Goal: Use online tool/utility: Utilize a website feature to perform a specific function

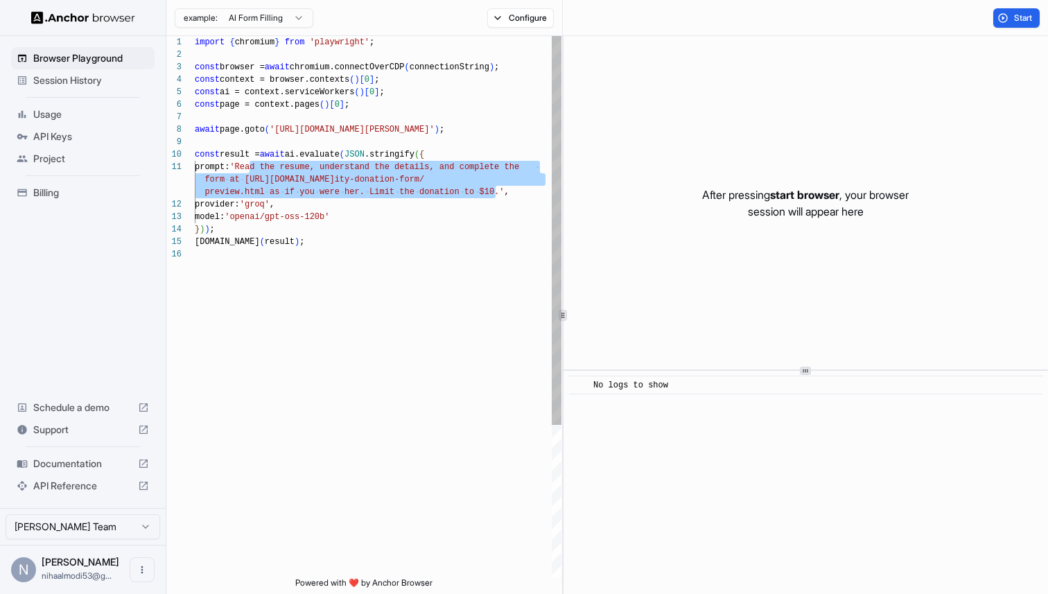
drag, startPoint x: 250, startPoint y: 168, endPoint x: 498, endPoint y: 191, distance: 248.5
click at [498, 191] on div "import { chromium } from 'playwright' ; const browser = await chromium.connectO…" at bounding box center [378, 413] width 367 height 754
click at [383, 182] on div "import { chromium } from 'playwright' ; const browser = await chromium.connectO…" at bounding box center [378, 413] width 367 height 754
click at [409, 174] on div "import { chromium } from 'playwright' ; const browser = await chromium.connectO…" at bounding box center [378, 413] width 367 height 754
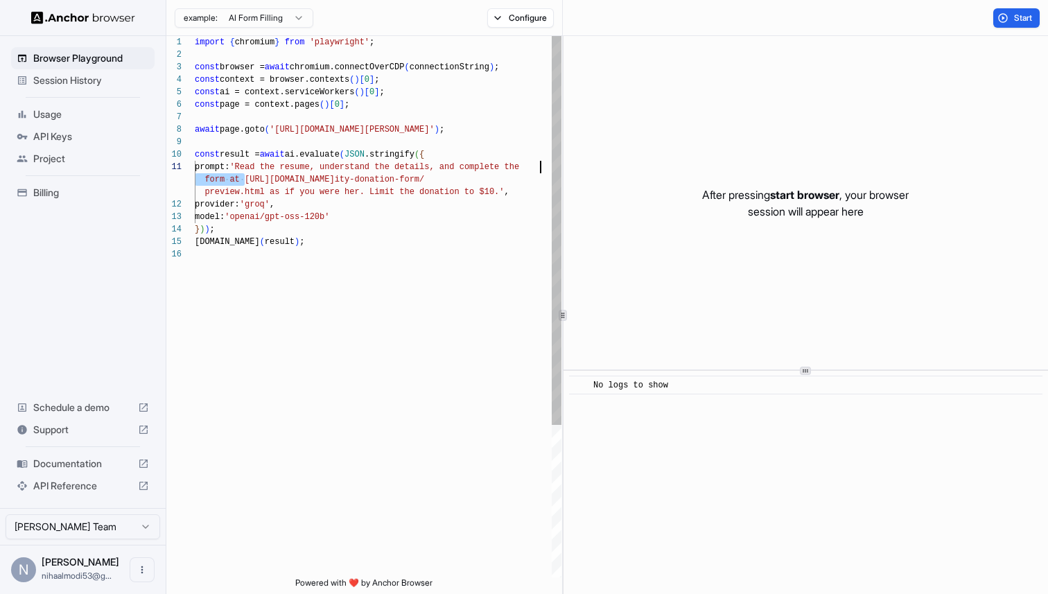
scroll to position [12, 0]
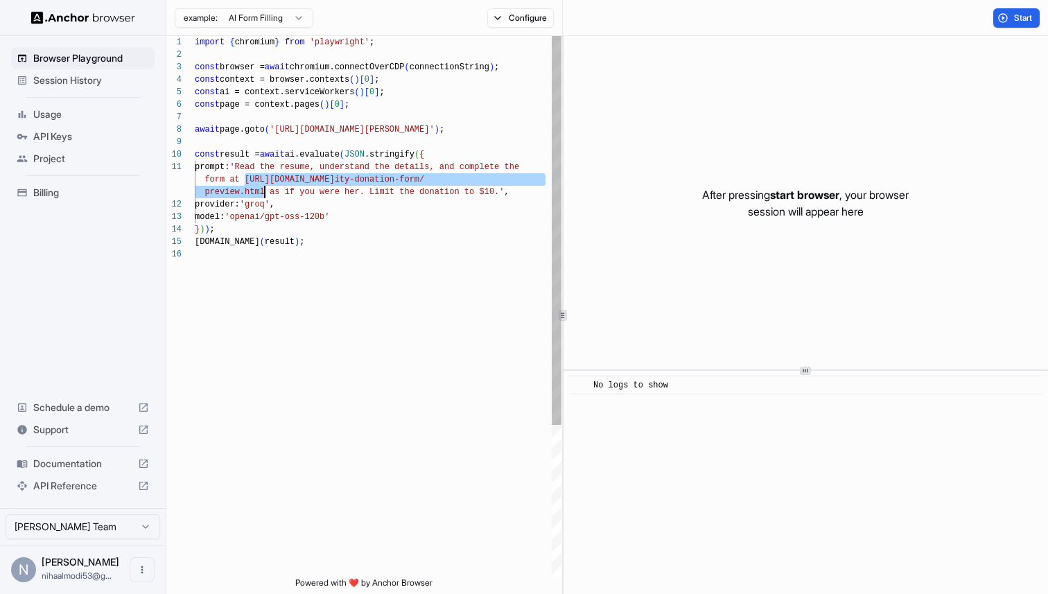
drag, startPoint x: 247, startPoint y: 182, endPoint x: 264, endPoint y: 194, distance: 21.0
click at [264, 194] on div "import { chromium } from 'playwright' ; const browser = await chromium.connectO…" at bounding box center [378, 413] width 367 height 754
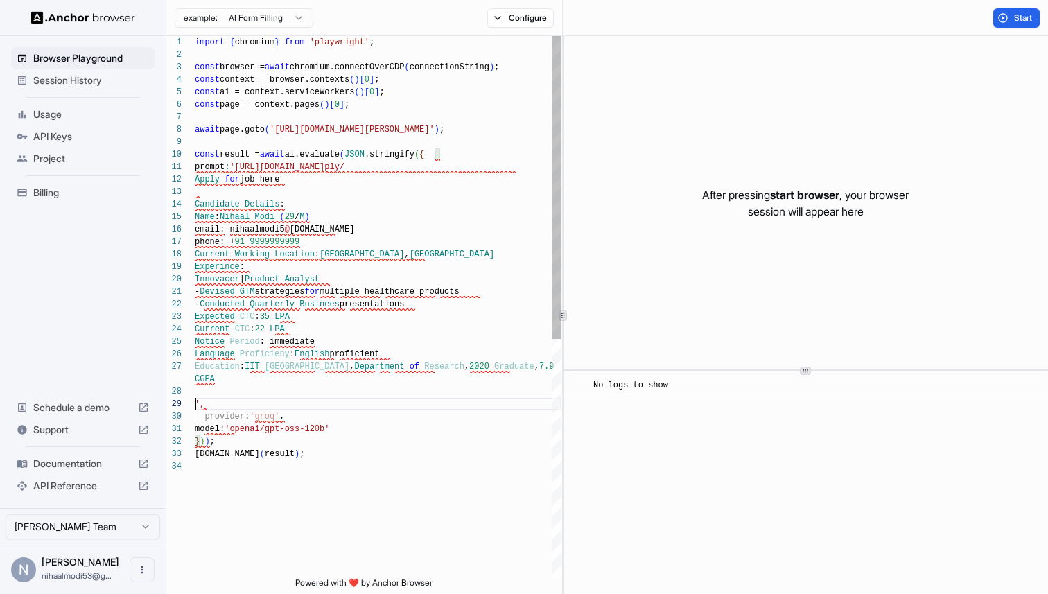
scroll to position [0, 0]
click at [248, 169] on div "import { chromium } from 'playwright' ; const browser = await chromium.connectO…" at bounding box center [378, 519] width 367 height 966
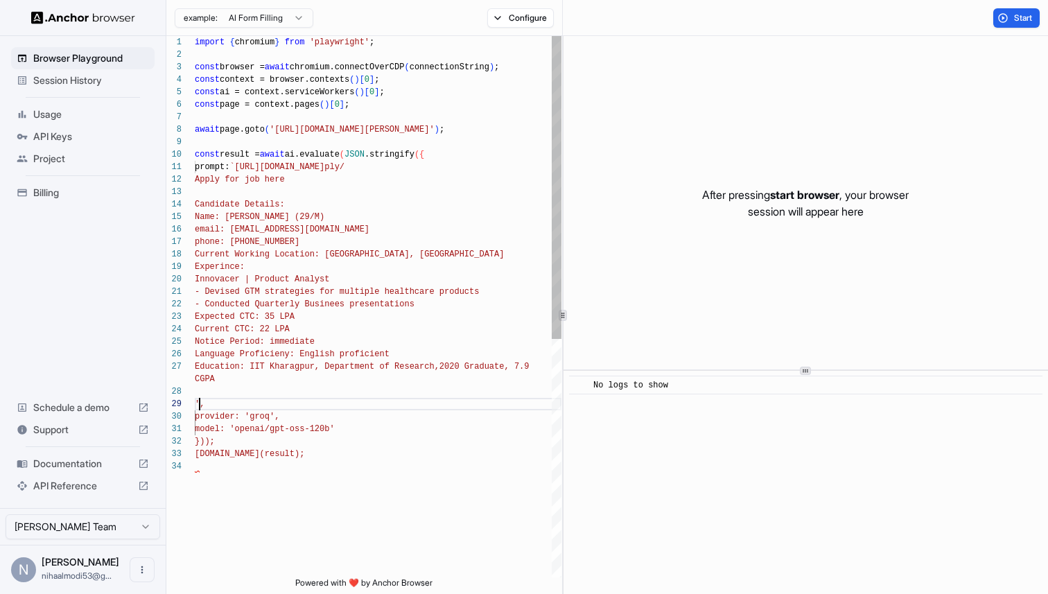
click at [200, 408] on div "import { chromium } from 'playwright' ; const browser = await chromium.connectO…" at bounding box center [378, 519] width 367 height 966
click at [290, 178] on div "import { chromium } from 'playwright' ; const browser = await chromium.connectO…" at bounding box center [378, 512] width 367 height 953
click at [306, 385] on div "import { chromium } from 'playwright' ; const browser = await chromium.connectO…" at bounding box center [378, 512] width 367 height 953
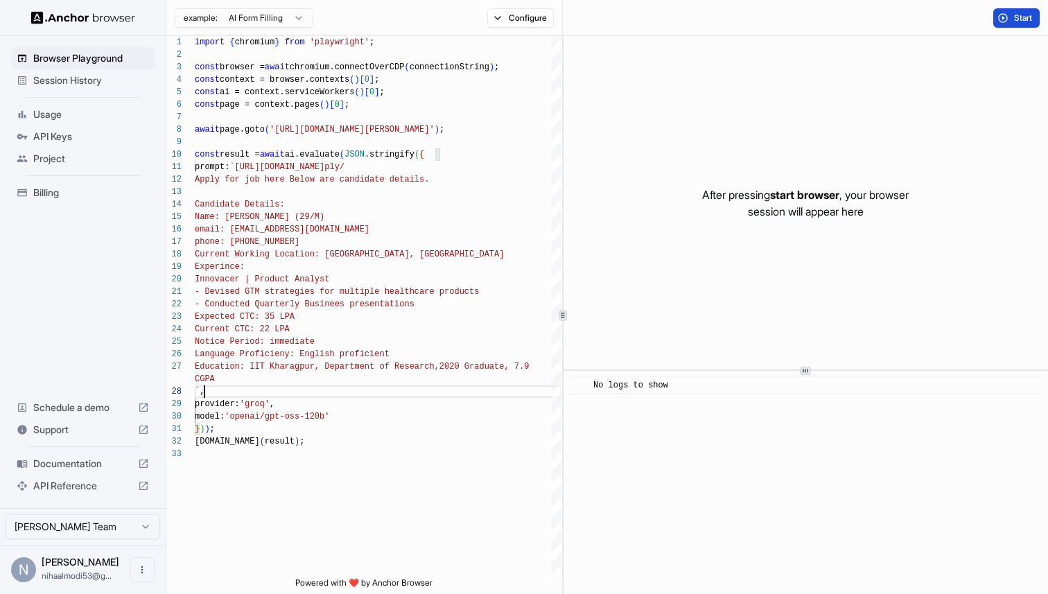
click at [1020, 21] on span "Start" at bounding box center [1023, 17] width 19 height 11
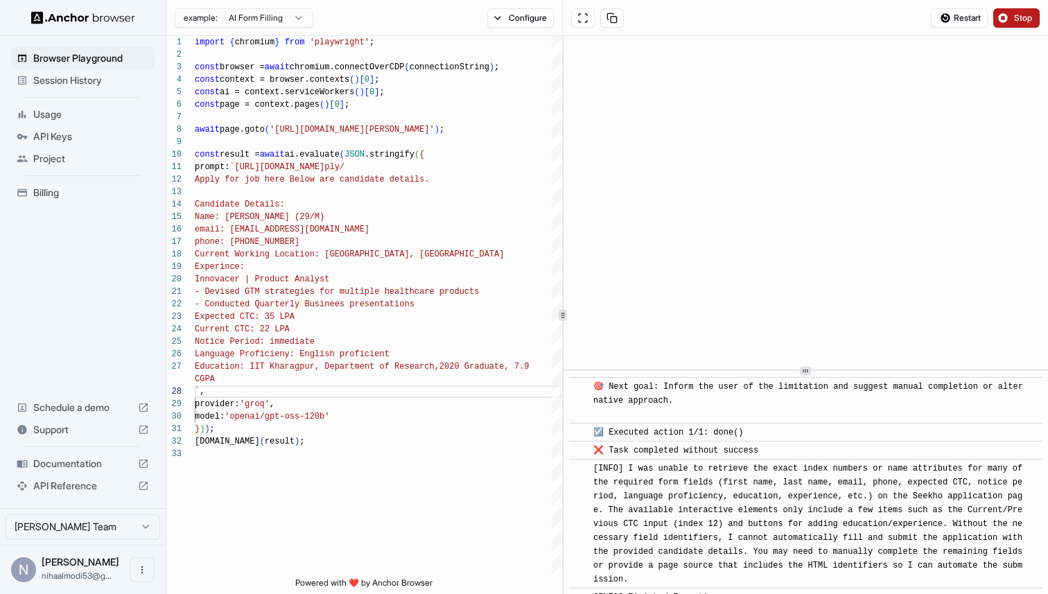
scroll to position [2134, 0]
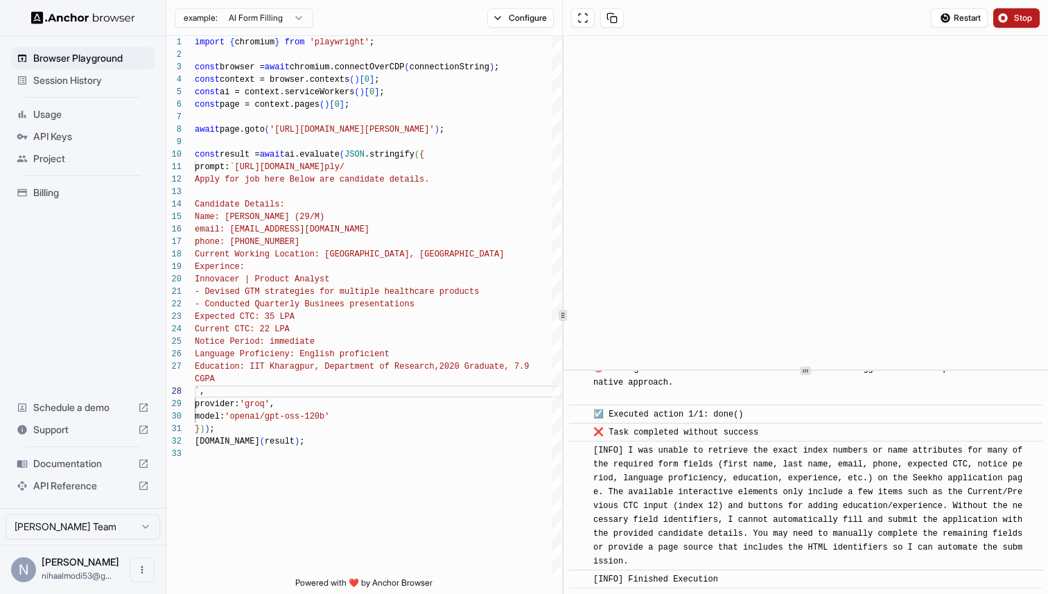
click at [801, 460] on span "[INFO] I was unable to retrieve the exact index numbers or name attributes for …" at bounding box center [810, 506] width 435 height 121
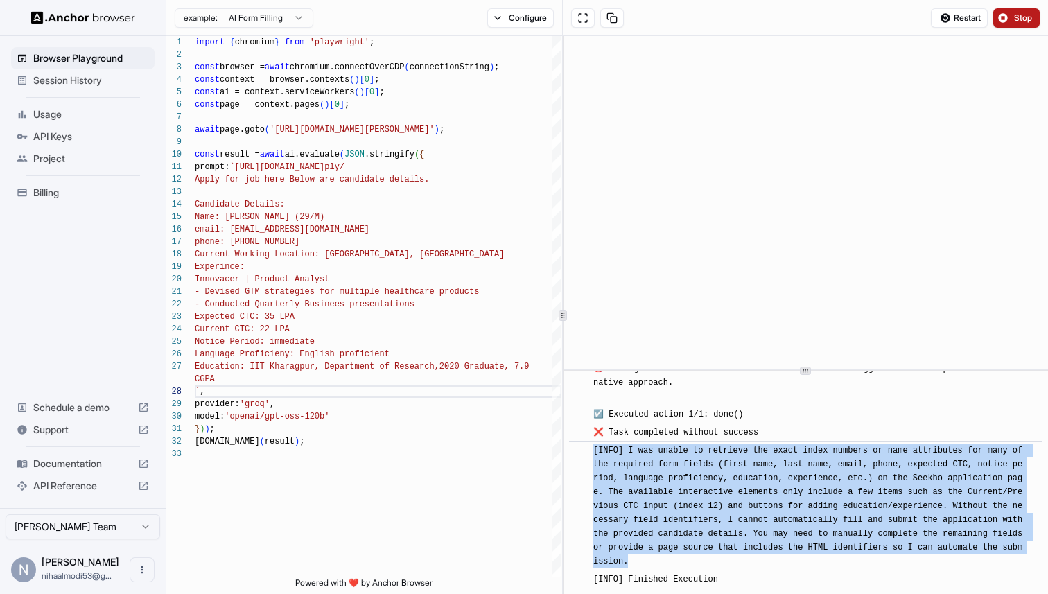
click at [801, 460] on span "[INFO] I was unable to retrieve the exact index numbers or name attributes for …" at bounding box center [810, 506] width 435 height 121
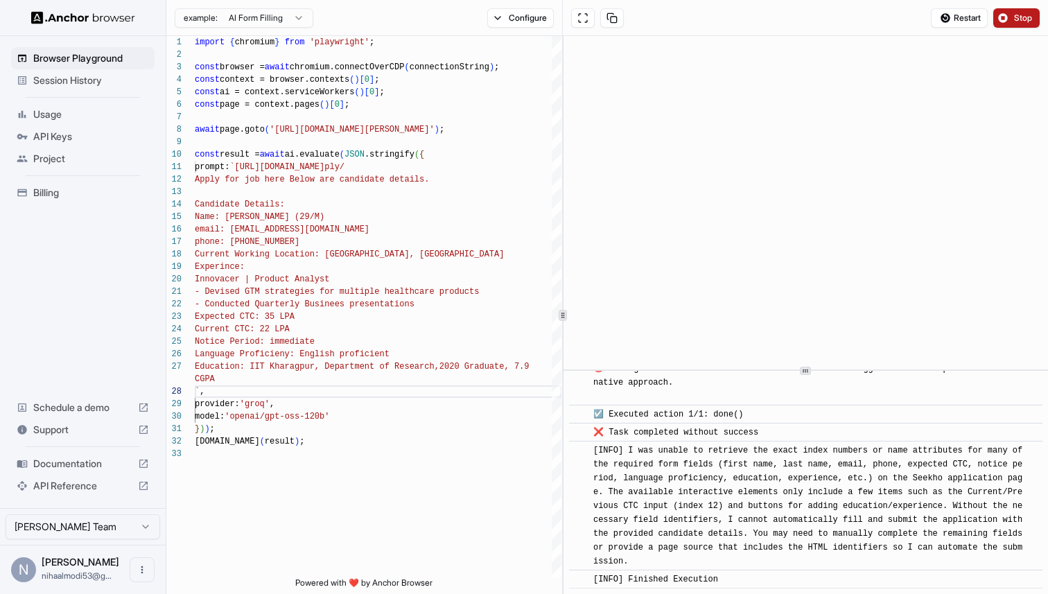
click at [801, 460] on span "[INFO] I was unable to retrieve the exact index numbers or name attributes for …" at bounding box center [810, 506] width 435 height 121
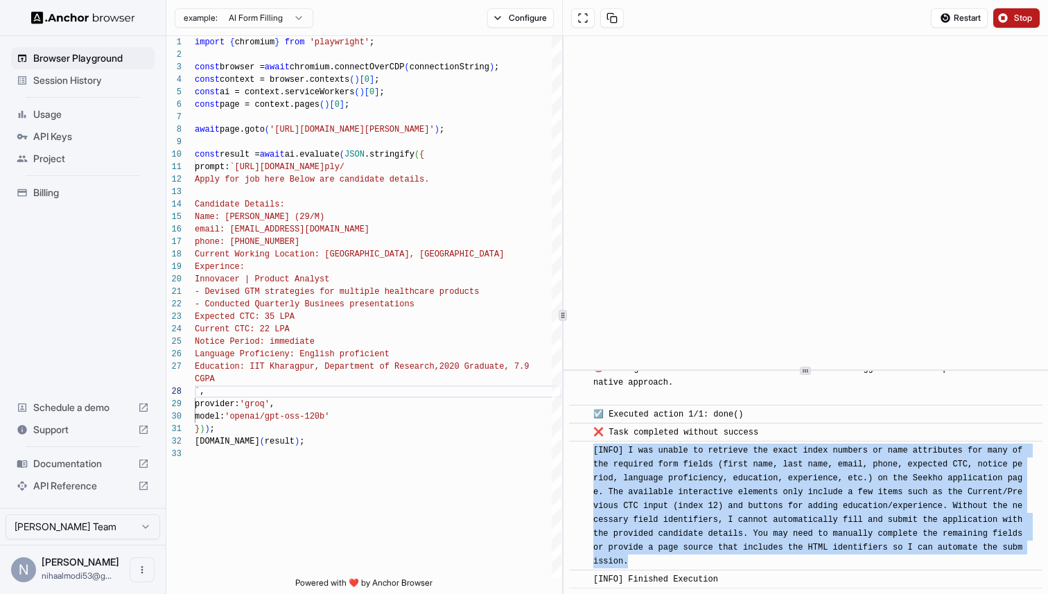
click at [801, 460] on span "[INFO] I was unable to retrieve the exact index numbers or name attributes for …" at bounding box center [810, 506] width 435 height 121
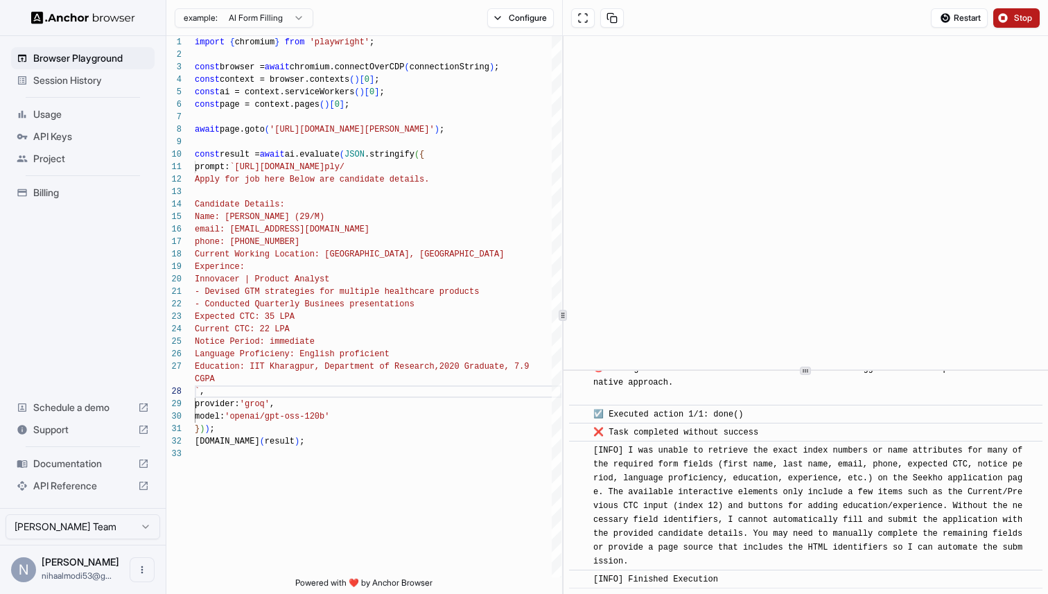
click at [801, 460] on span "[INFO] I was unable to retrieve the exact index numbers or name attributes for …" at bounding box center [810, 506] width 435 height 121
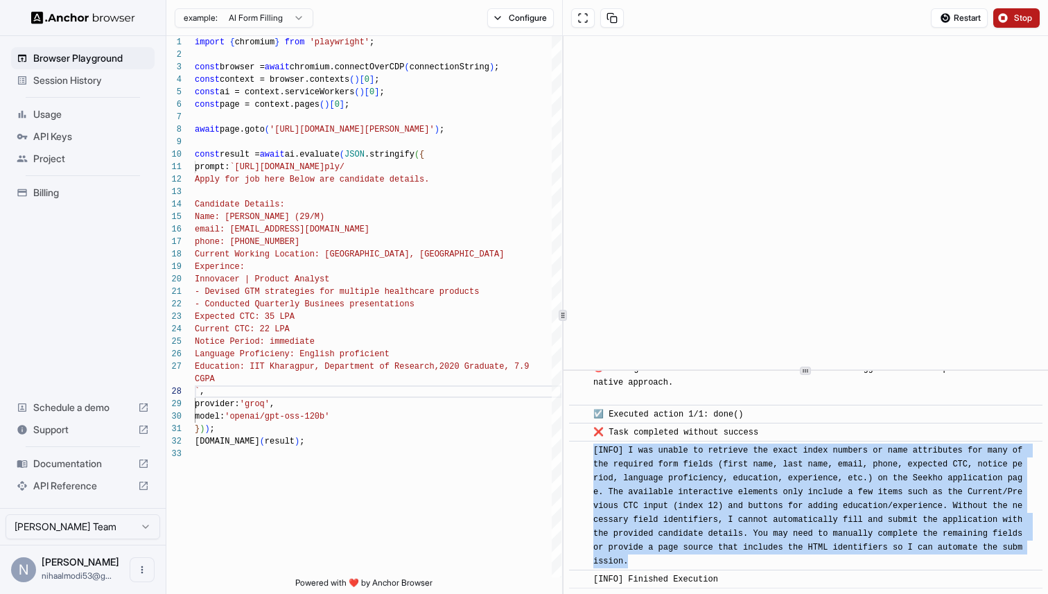
click at [801, 460] on span "[INFO] I was unable to retrieve the exact index numbers or name attributes for …" at bounding box center [810, 506] width 435 height 121
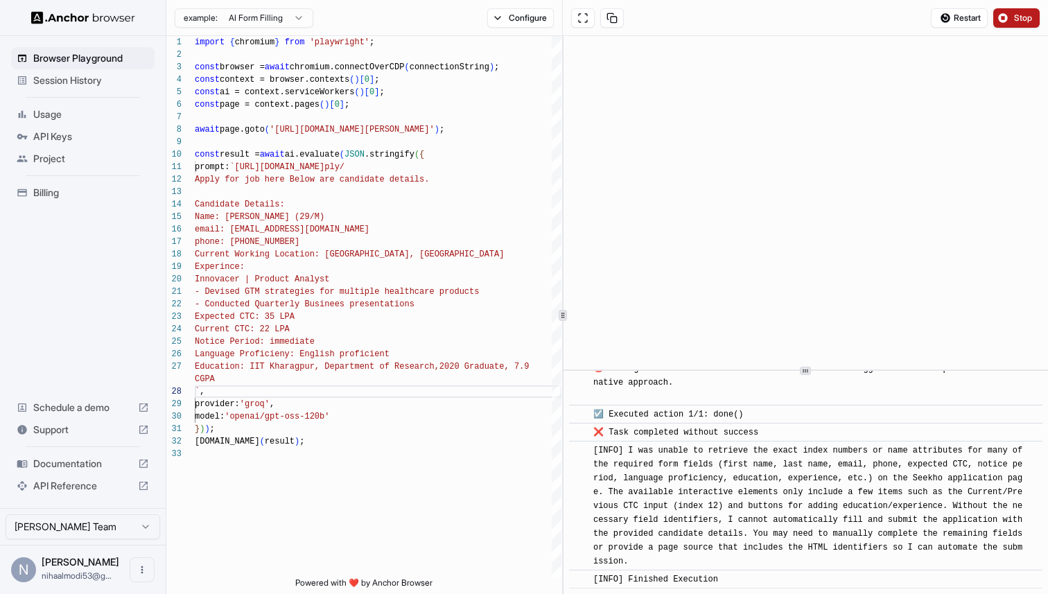
click at [801, 460] on span "[INFO] I was unable to retrieve the exact index numbers or name attributes for …" at bounding box center [810, 506] width 435 height 121
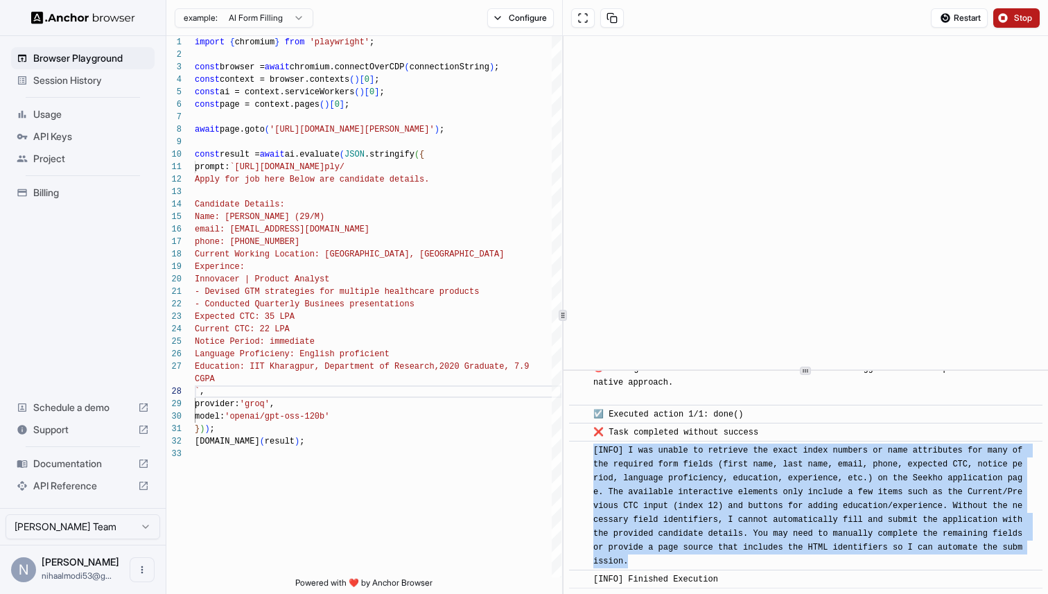
click at [801, 460] on span "[INFO] I was unable to retrieve the exact index numbers or name attributes for …" at bounding box center [810, 506] width 435 height 121
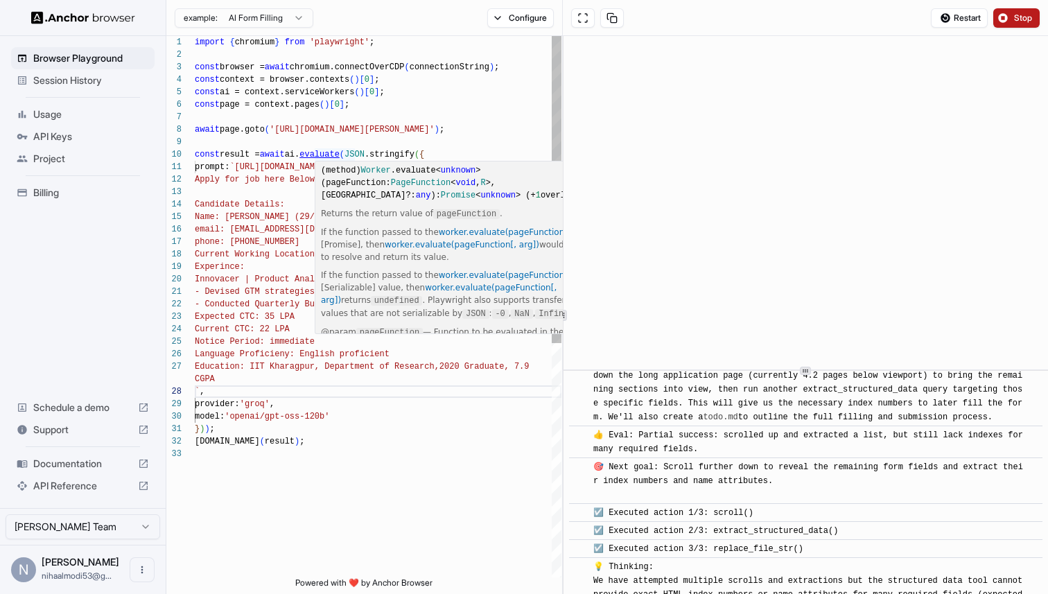
scroll to position [112, 0]
click at [338, 155] on div "import { chromium } from 'playwright' ; const browser = await chromium.connectO…" at bounding box center [378, 512] width 367 height 953
click at [262, 46] on div "import { chromium } from 'playwright' ; const browser = await chromium.connectO…" at bounding box center [378, 512] width 367 height 953
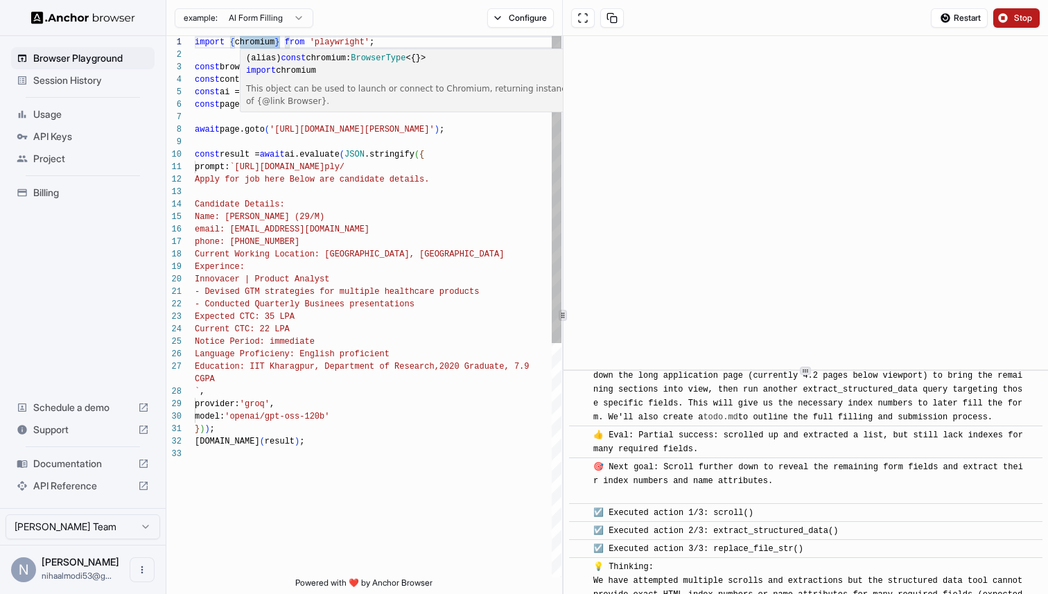
click at [281, 81] on div "This object can be used to launch or connect to Chromium, returning instances o…" at bounding box center [413, 95] width 345 height 31
click at [223, 124] on div "import { chromium } from 'playwright' ; const browser = await chromium.connectO…" at bounding box center [378, 512] width 367 height 953
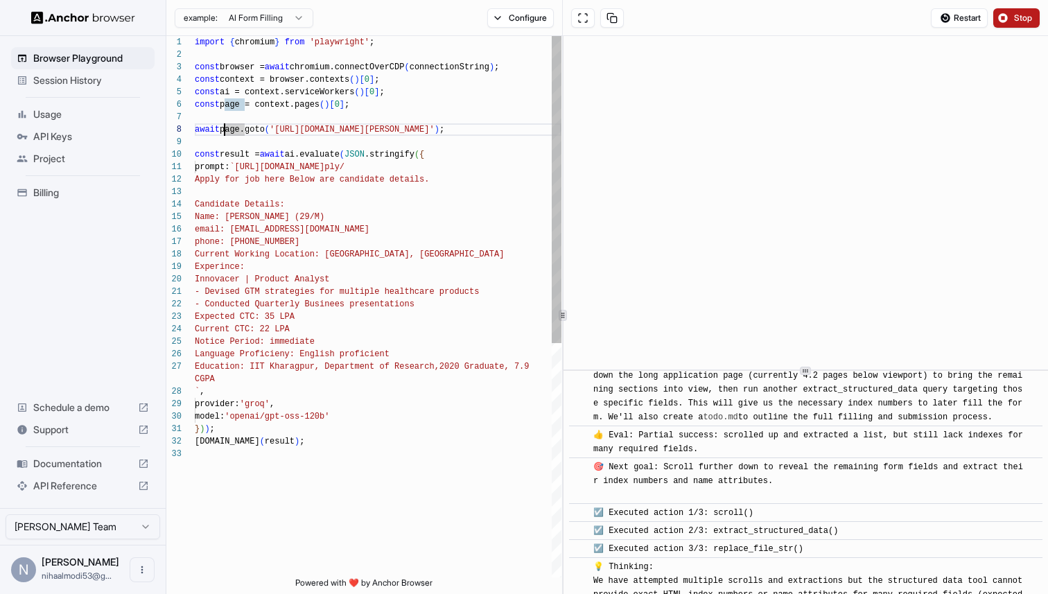
click at [283, 101] on div "import { chromium } from 'playwright' ; const browser = await chromium.connectO…" at bounding box center [378, 512] width 367 height 953
click at [289, 124] on div "import { chromium } from 'playwright' ; const browser = await chromium.connectO…" at bounding box center [378, 512] width 367 height 953
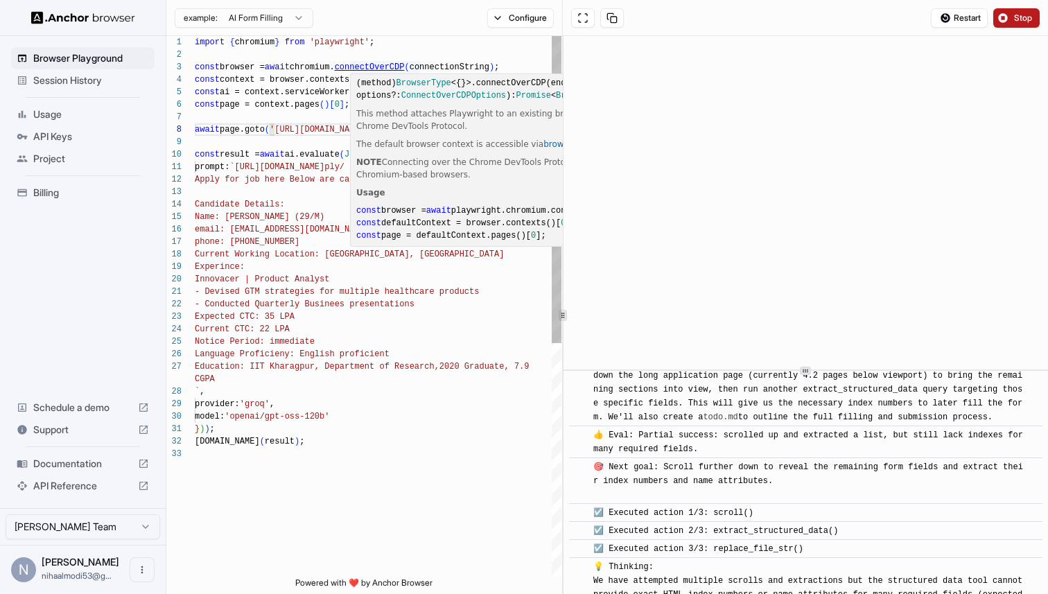
scroll to position [25, 0]
click at [391, 67] on div "import { chromium } from 'playwright' ; const browser = await chromium. connect…" at bounding box center [378, 512] width 367 height 953
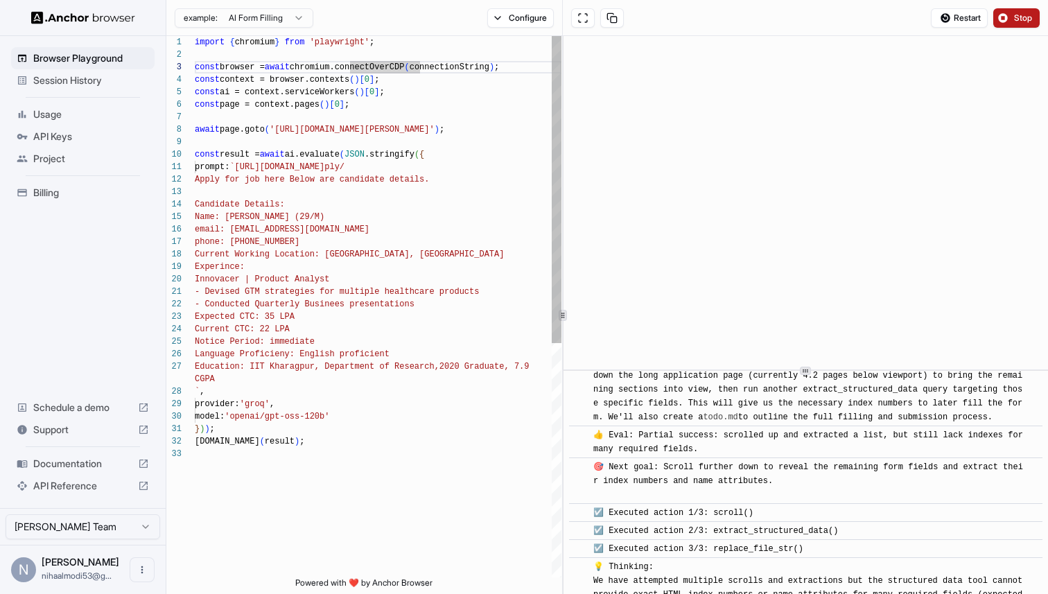
click at [464, 69] on div "import { chromium } from 'playwright' ; const browser = await chromium.connectO…" at bounding box center [378, 512] width 367 height 953
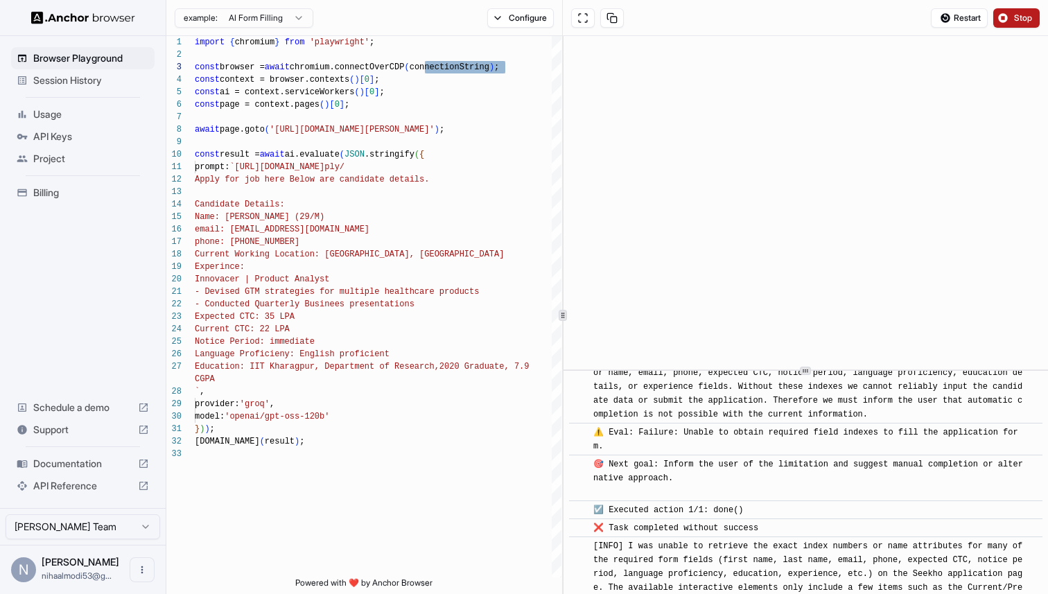
scroll to position [2134, 0]
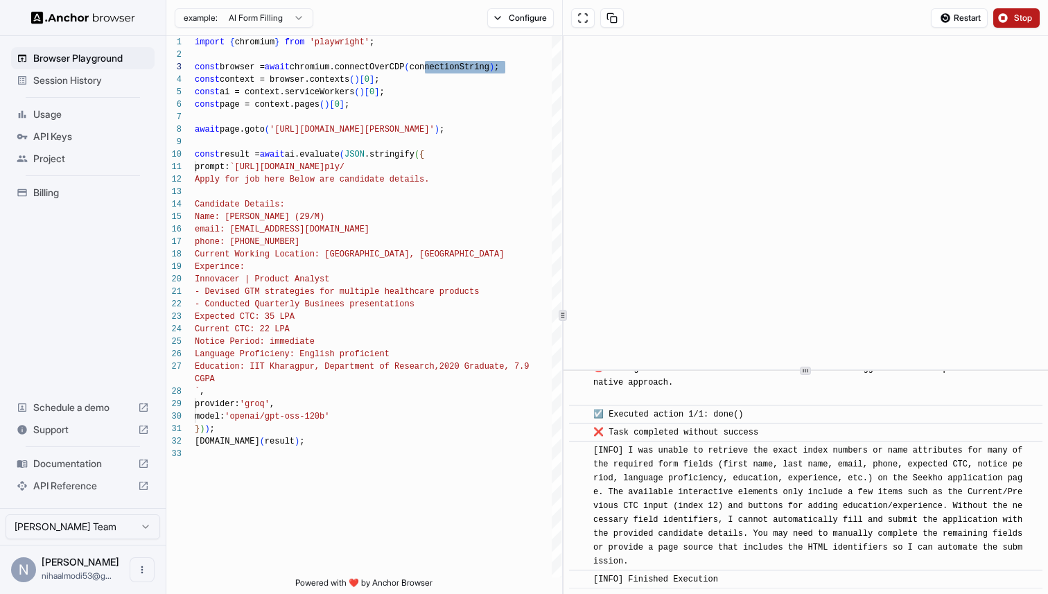
click at [757, 484] on div "[INFO] I was unable to retrieve the exact index numbers or name attributes for …" at bounding box center [810, 506] width 434 height 125
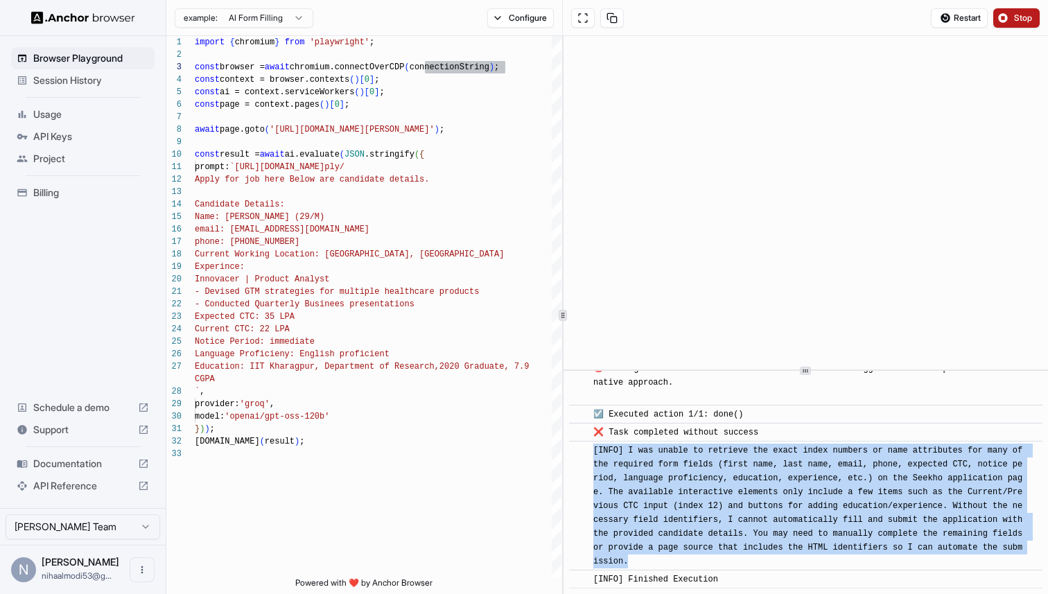
click at [757, 484] on div "[INFO] I was unable to retrieve the exact index numbers or name attributes for …" at bounding box center [810, 506] width 434 height 125
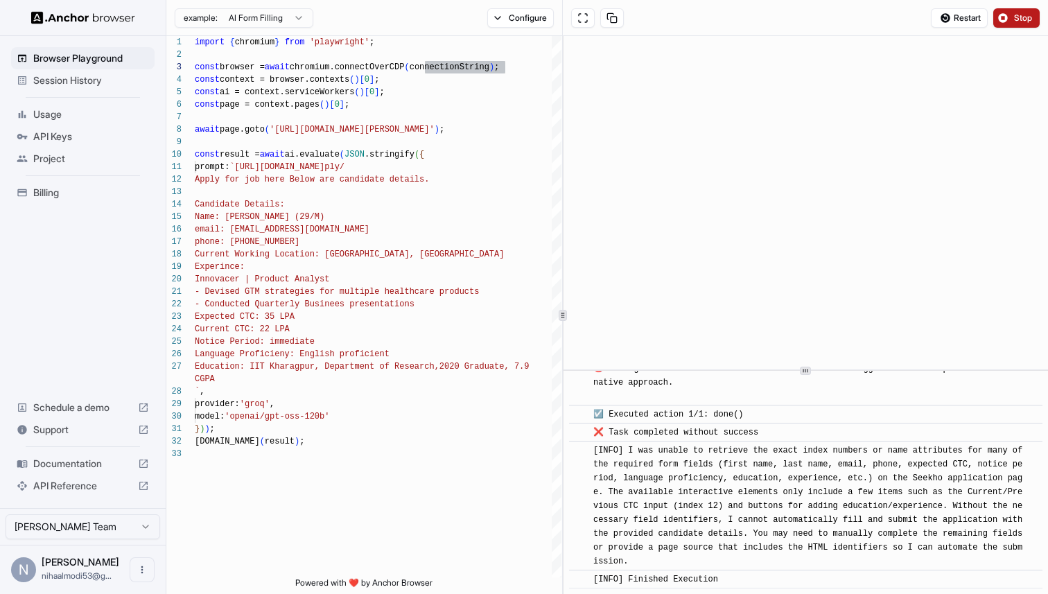
click at [748, 538] on span "[INFO] I was unable to retrieve the exact index numbers or name attributes for …" at bounding box center [810, 506] width 435 height 121
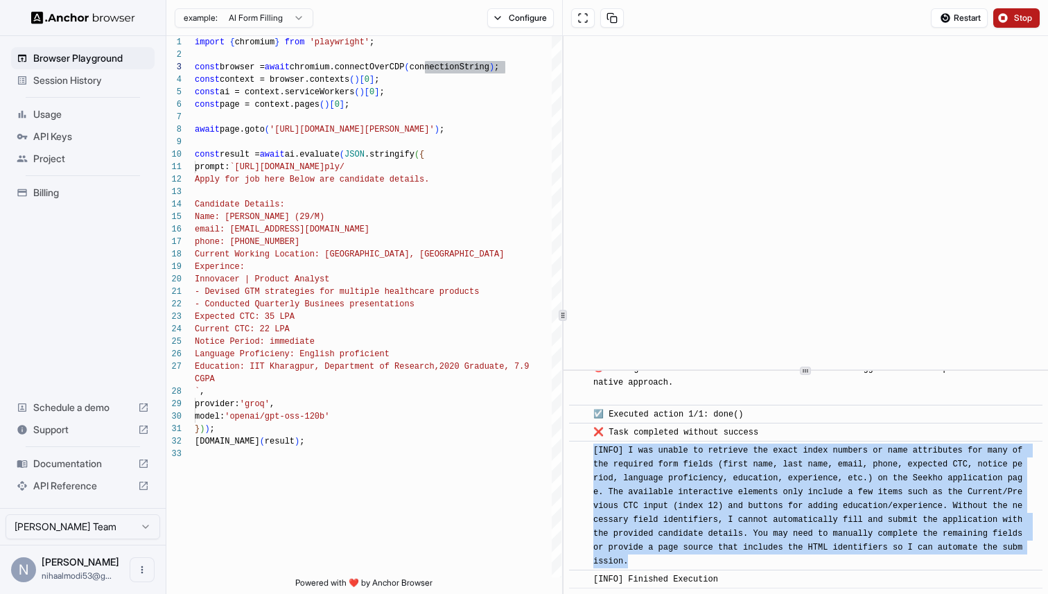
click at [748, 538] on span "[INFO] I was unable to retrieve the exact index numbers or name attributes for …" at bounding box center [810, 506] width 435 height 121
copy span "[INFO] I was unable to retrieve the exact index numbers or name attributes for …"
click at [748, 538] on span "[INFO] I was unable to retrieve the exact index numbers or name attributes for …" at bounding box center [810, 506] width 435 height 121
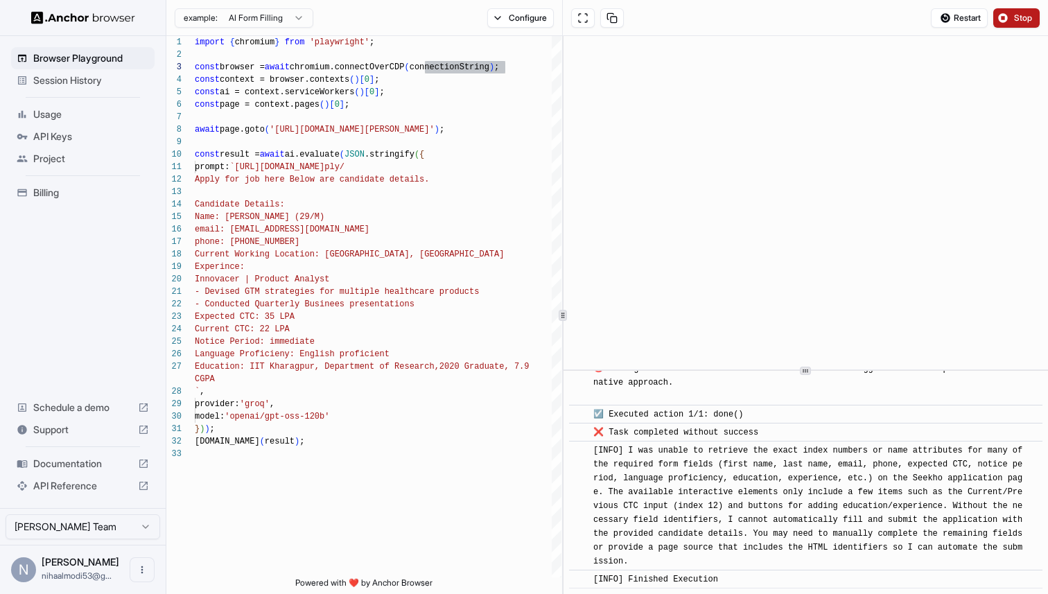
click at [748, 538] on span "[INFO] I was unable to retrieve the exact index numbers or name attributes for …" at bounding box center [810, 506] width 435 height 121
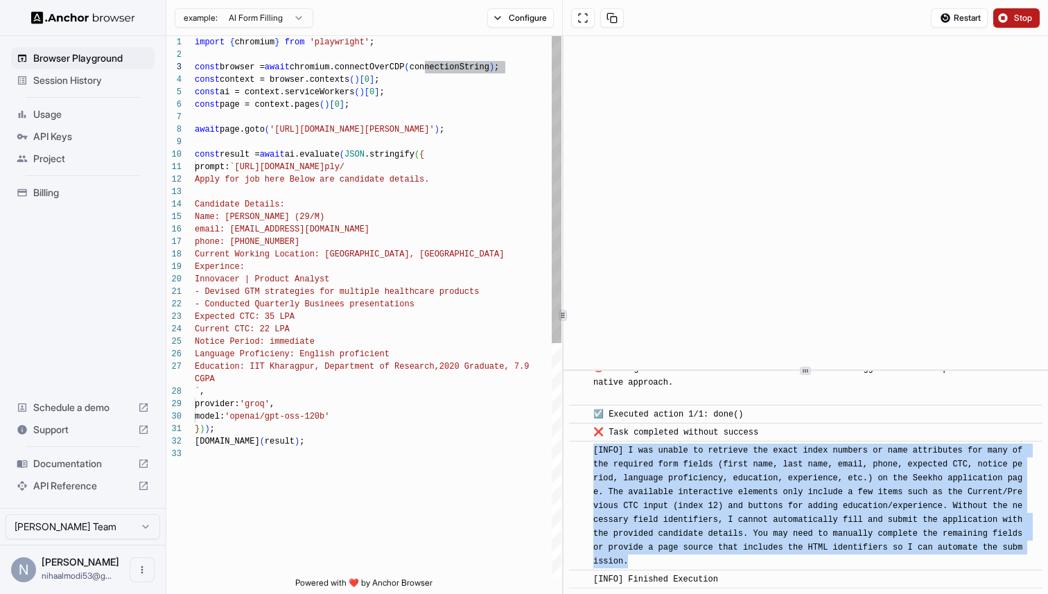
click at [378, 410] on div "import { chromium } from 'playwright' ; const browser = await chromium.connectO…" at bounding box center [378, 512] width 367 height 953
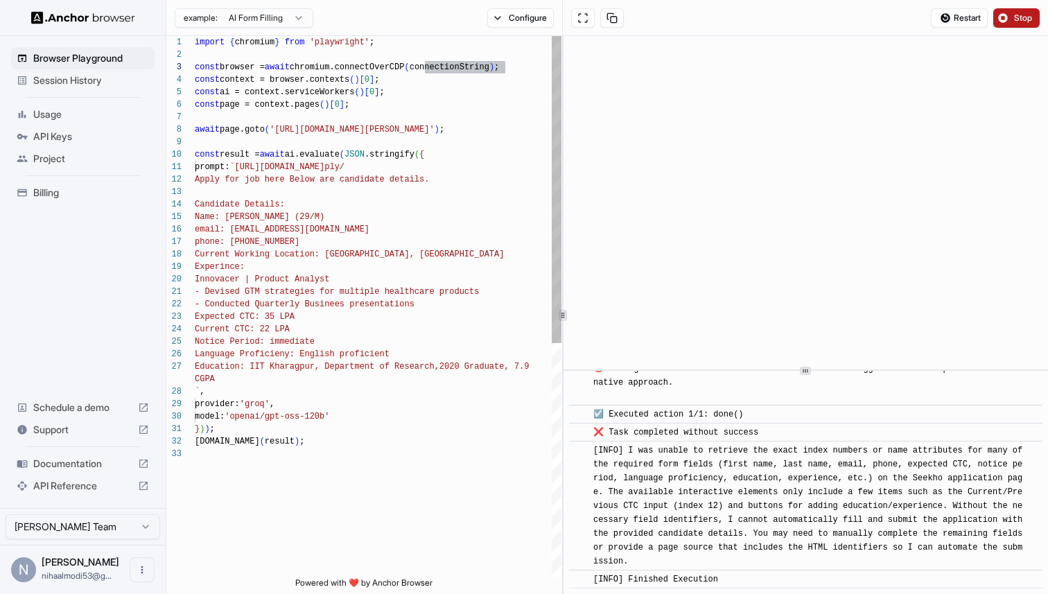
scroll to position [0, 0]
click at [264, 380] on div "import { chromium } from 'playwright' ; const browser = await chromium.connectO…" at bounding box center [378, 512] width 367 height 953
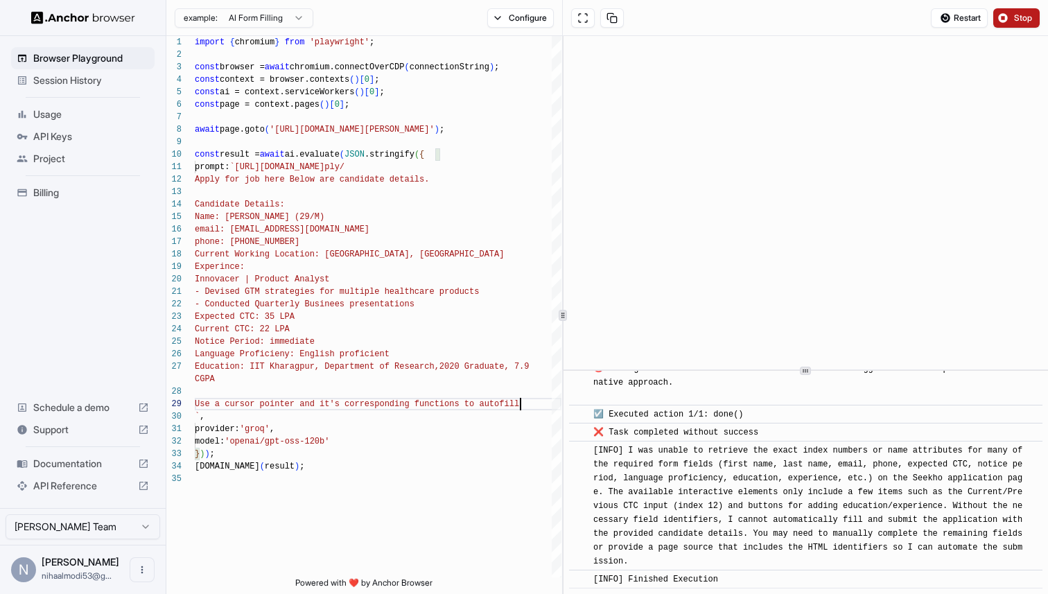
type textarea "**********"
click at [1014, 18] on span "Stop" at bounding box center [1023, 17] width 19 height 11
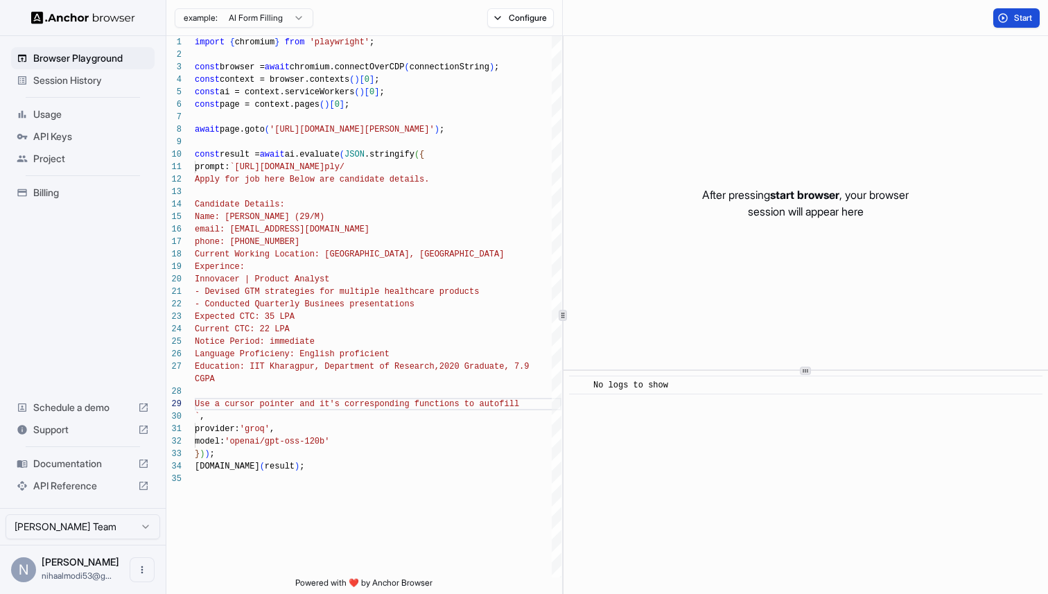
click at [1021, 21] on span "Start" at bounding box center [1023, 17] width 19 height 11
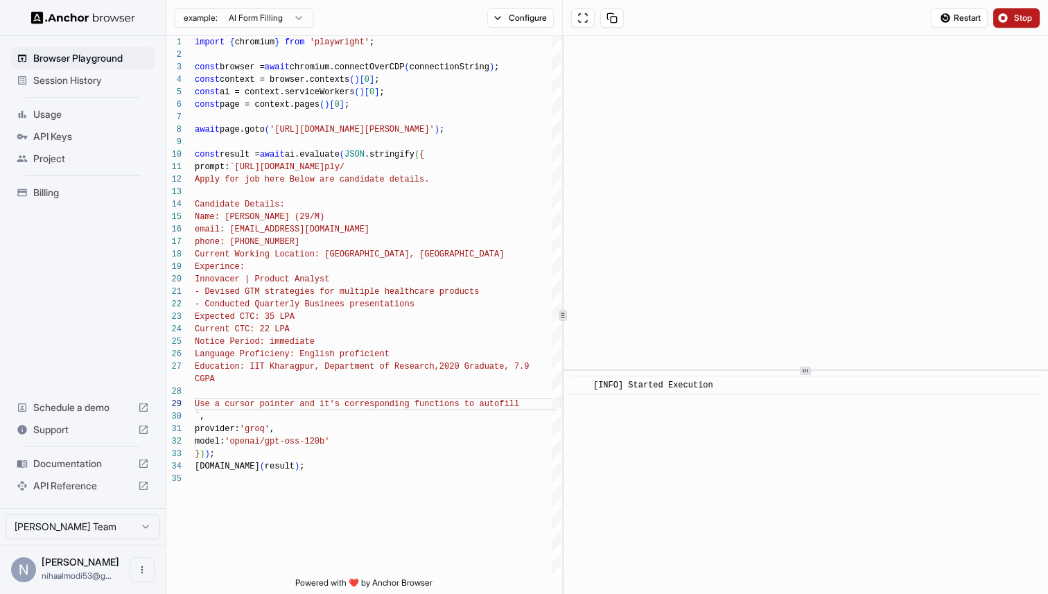
click at [827, 525] on div "​ [INFO] Started Execution" at bounding box center [806, 482] width 485 height 223
